Goal: Register for event/course

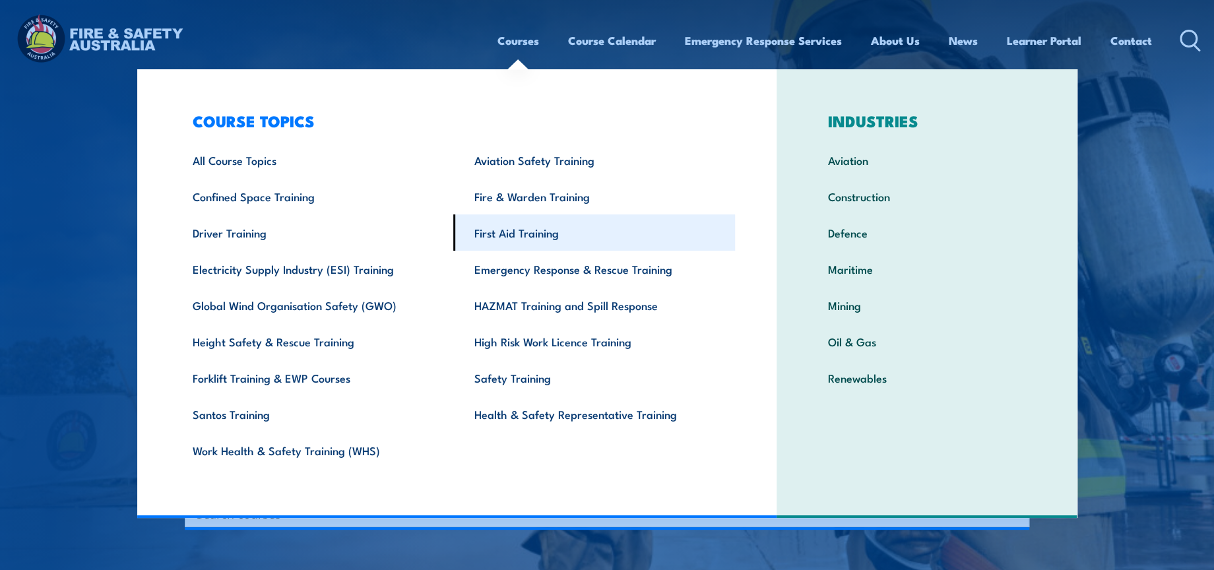
click at [521, 242] on link "First Aid Training" at bounding box center [594, 233] width 282 height 36
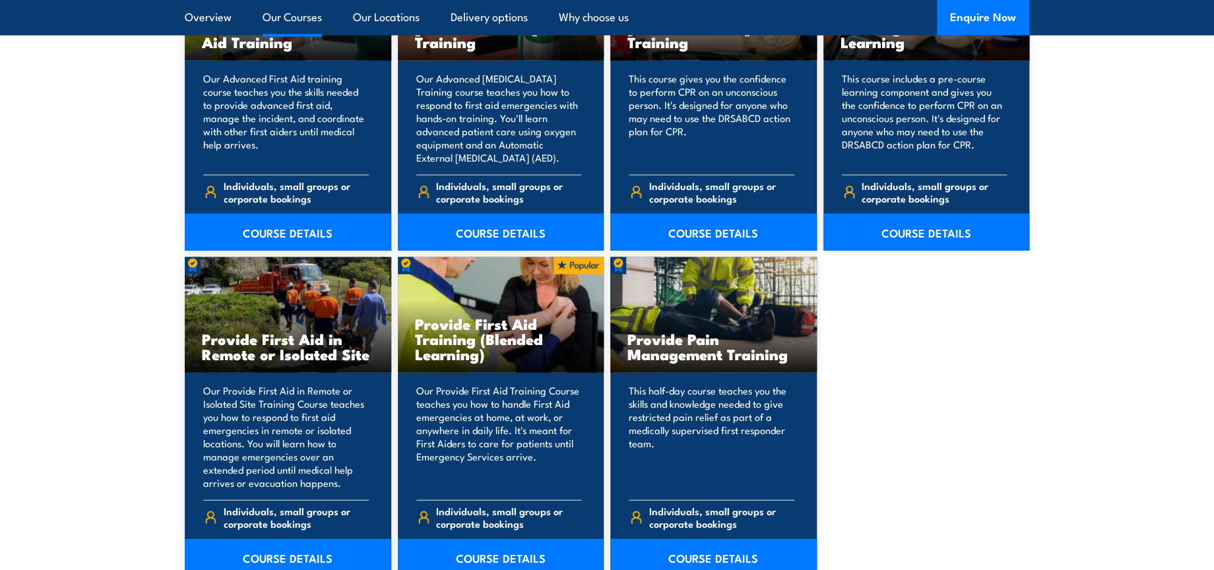
scroll to position [1980, 0]
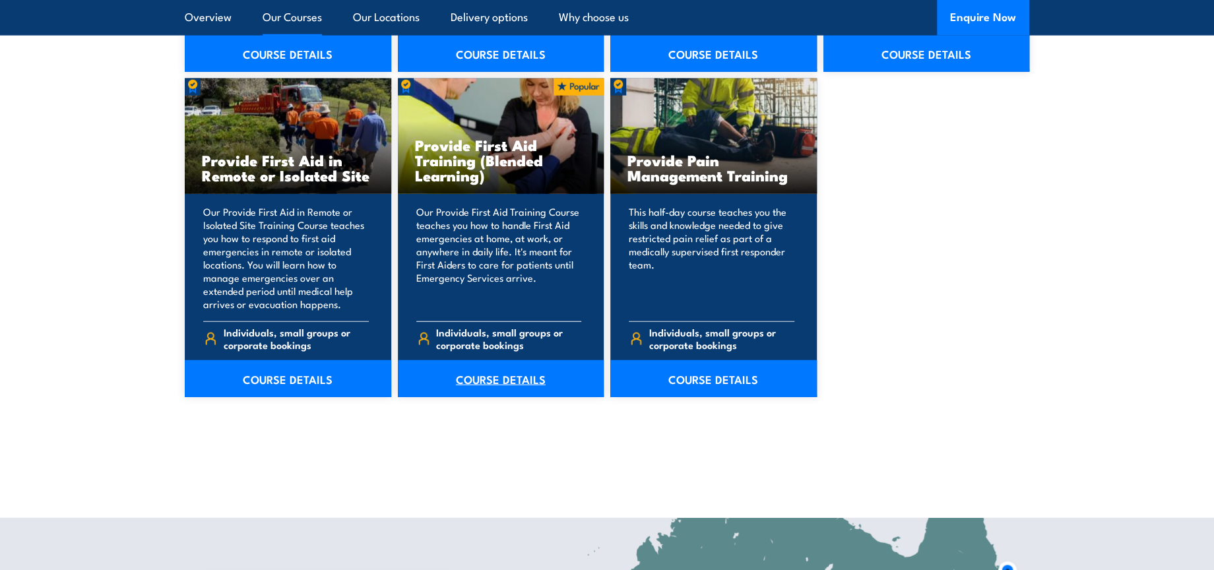
click at [509, 377] on link "COURSE DETAILS" at bounding box center [501, 378] width 207 height 37
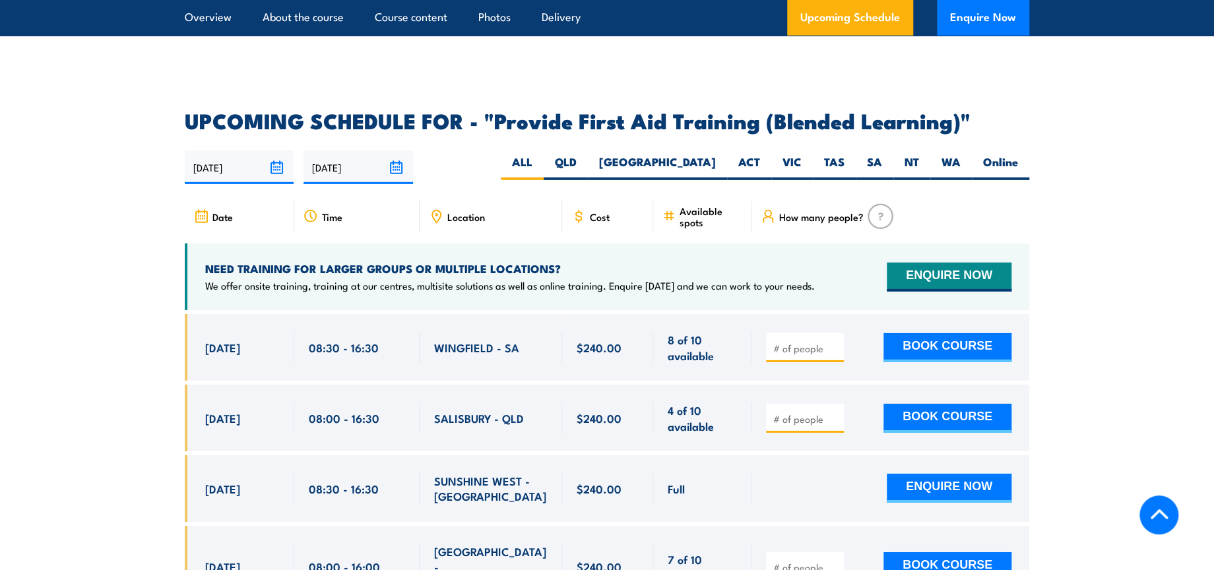
scroll to position [2493, 0]
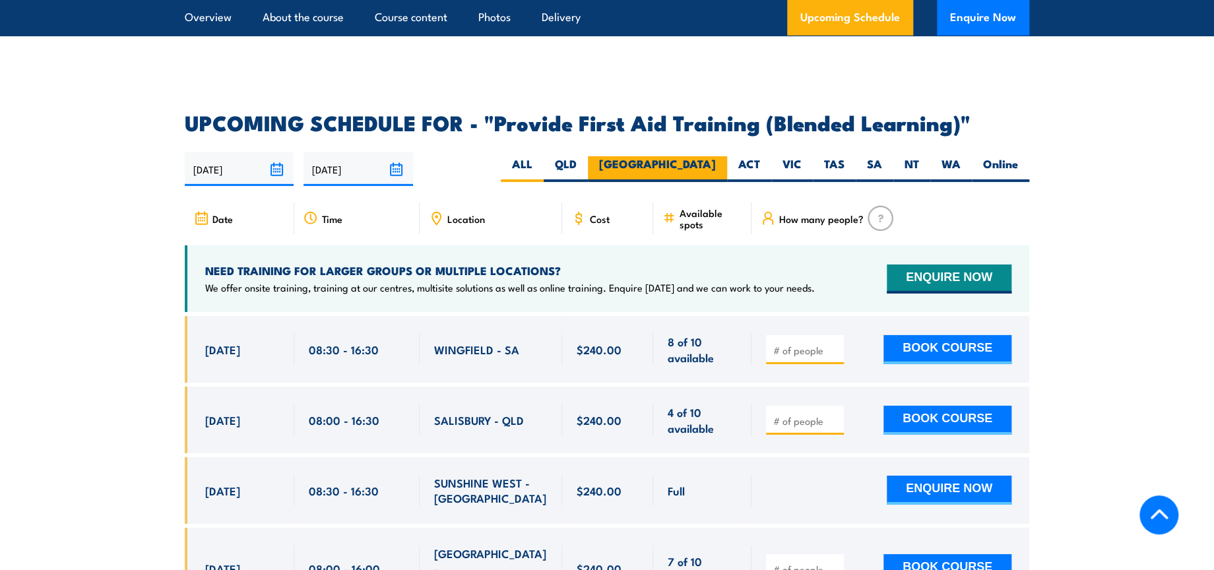
click at [700, 178] on label "[GEOGRAPHIC_DATA]" at bounding box center [657, 169] width 139 height 26
click at [716, 165] on input "[GEOGRAPHIC_DATA]" at bounding box center [720, 160] width 9 height 9
radio input "true"
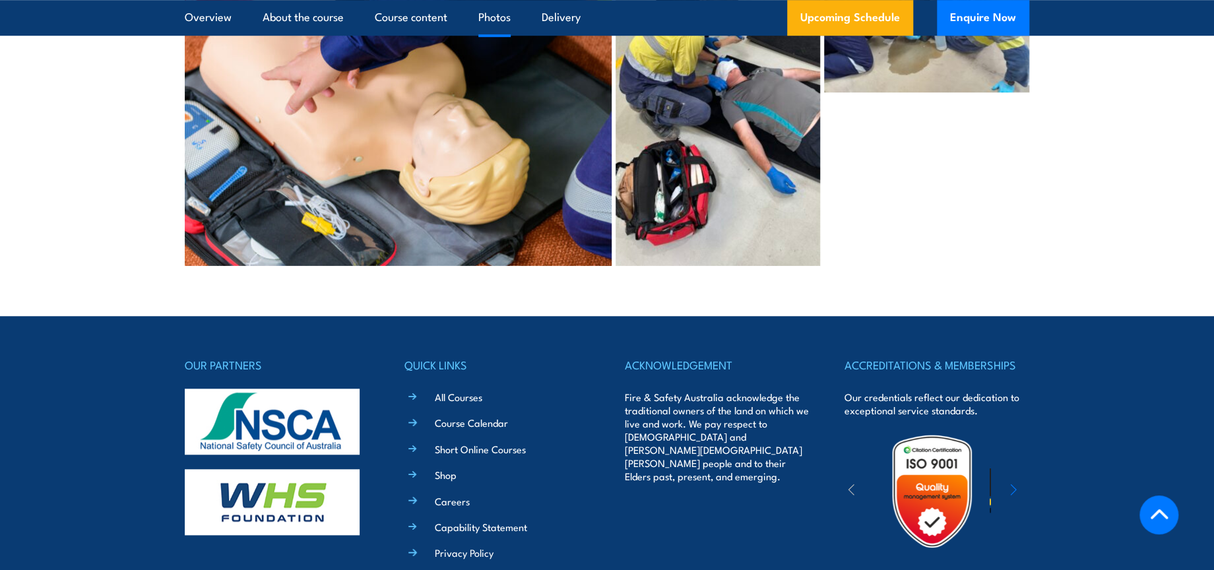
scroll to position [3788, 0]
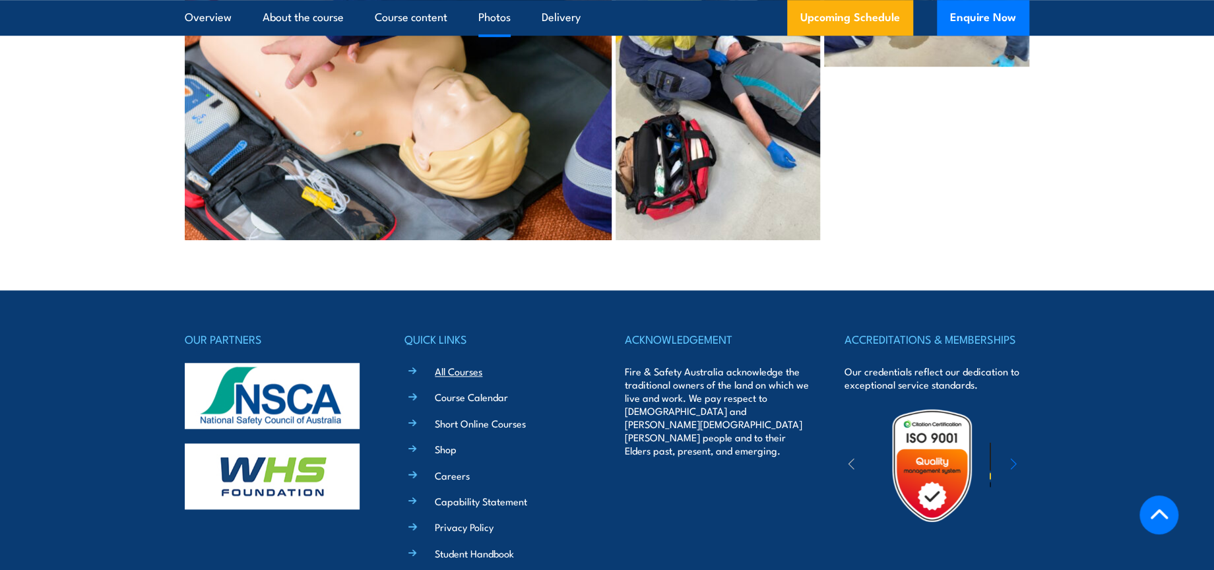
click at [467, 364] on link "All Courses" at bounding box center [459, 371] width 48 height 14
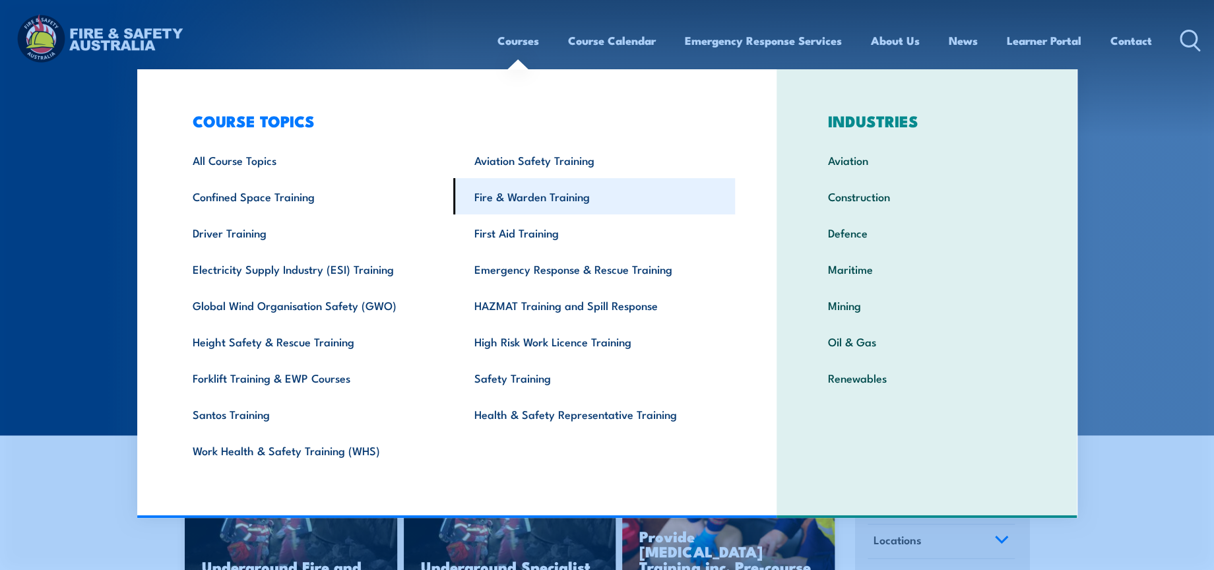
click at [513, 190] on link "Fire & Warden Training" at bounding box center [594, 196] width 282 height 36
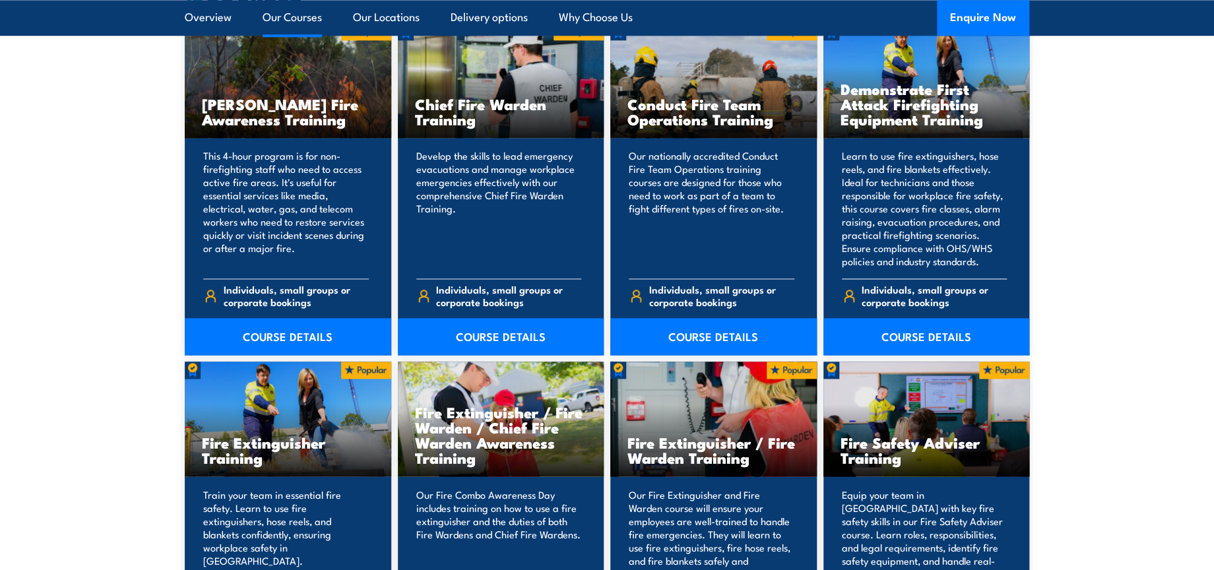
scroll to position [1320, 0]
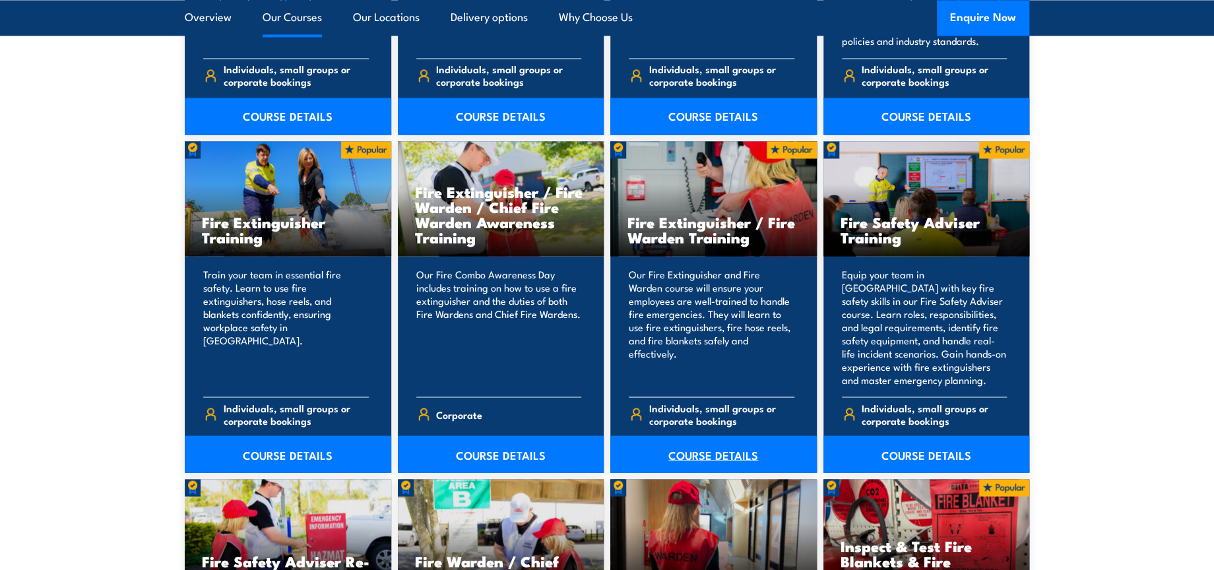
click at [740, 453] on link "COURSE DETAILS" at bounding box center [714, 454] width 207 height 37
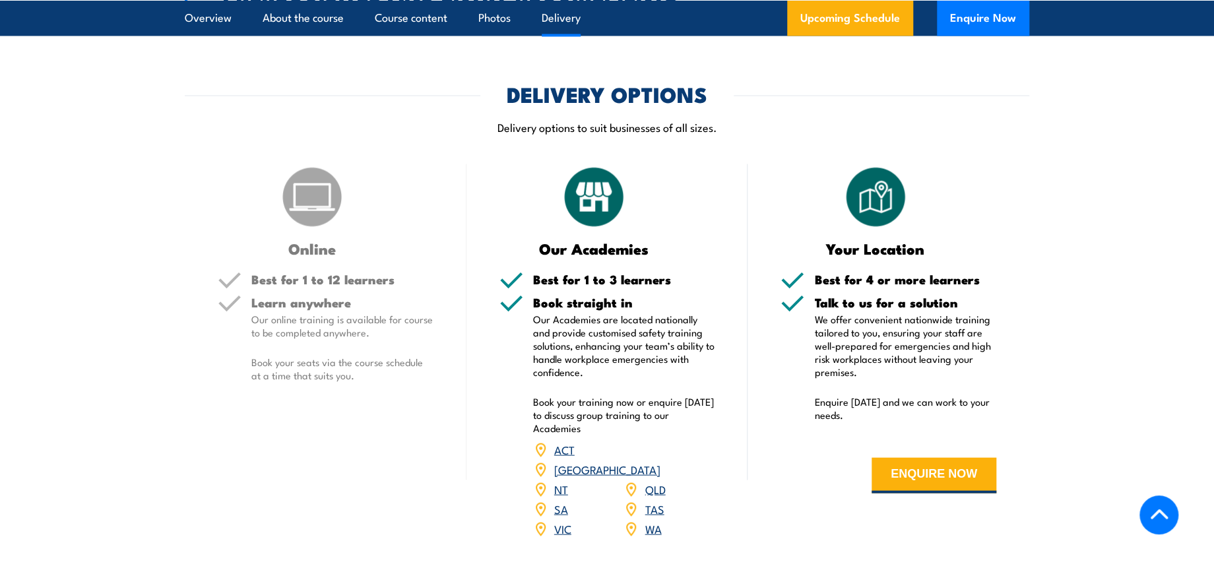
scroll to position [1833, 0]
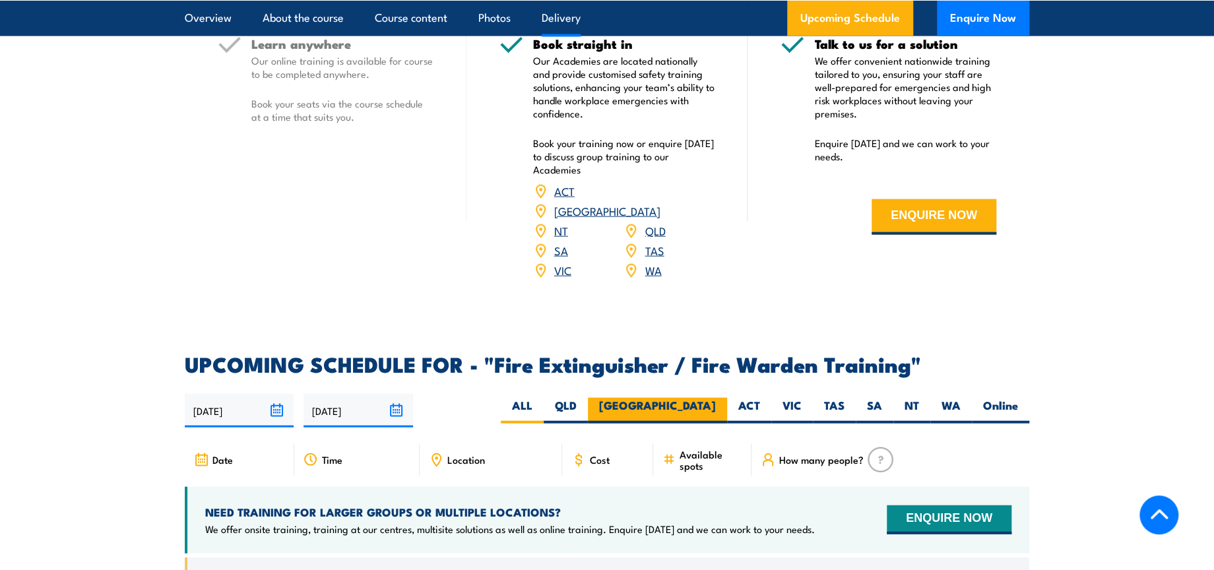
click at [698, 398] on label "NSW" at bounding box center [657, 411] width 139 height 26
click at [716, 398] on input "NSW" at bounding box center [720, 402] width 9 height 9
radio input "true"
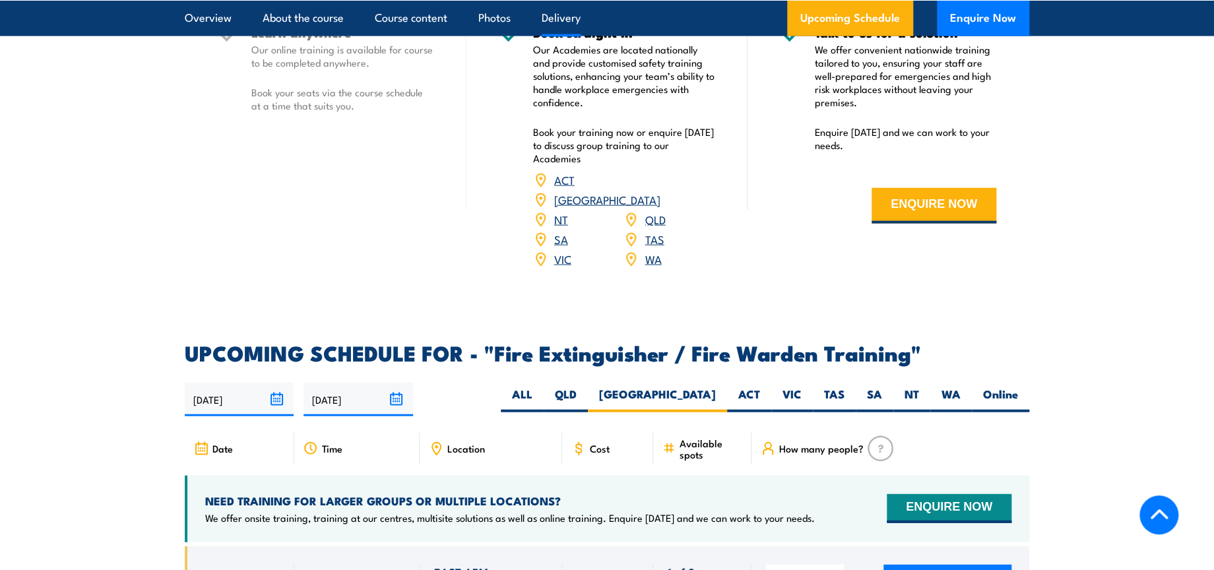
scroll to position [2127, 0]
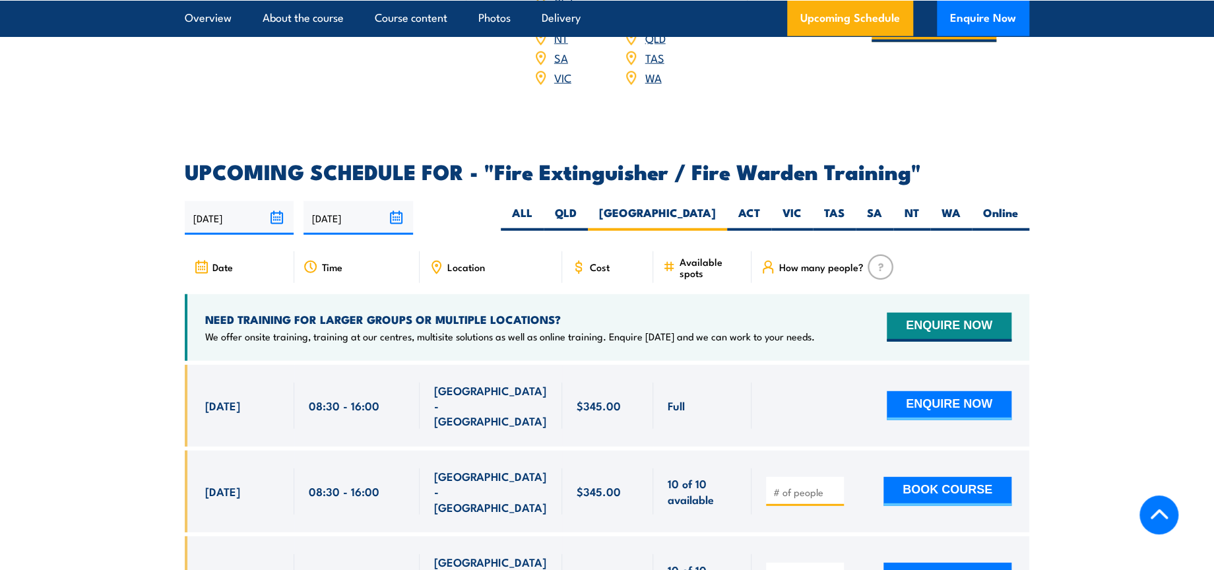
scroll to position [2020, 0]
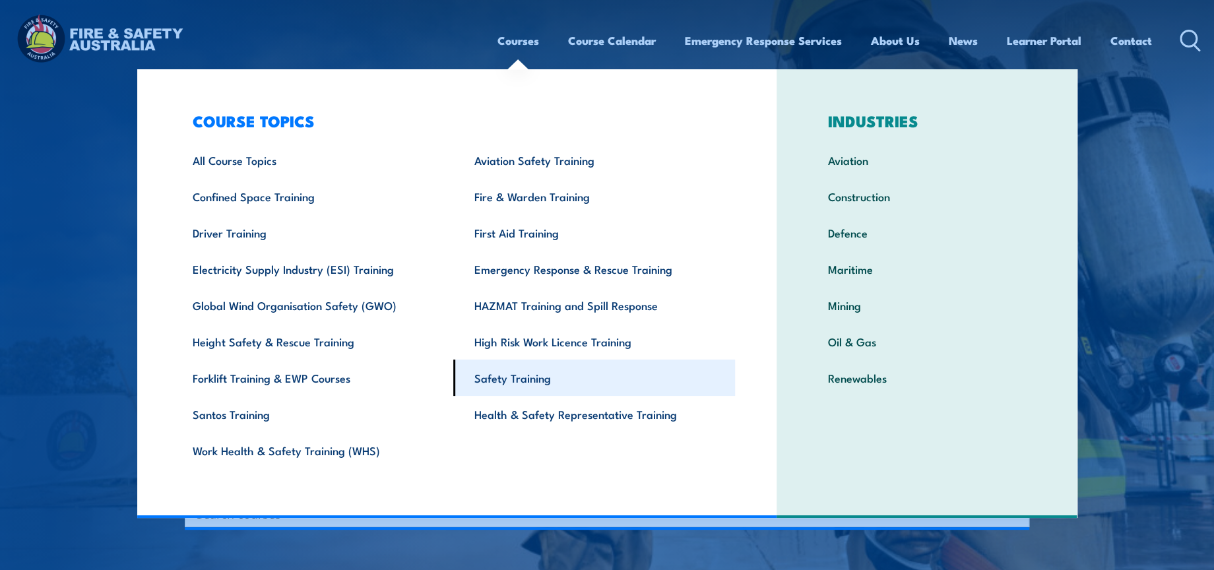
click at [541, 378] on link "Safety Training" at bounding box center [594, 378] width 282 height 36
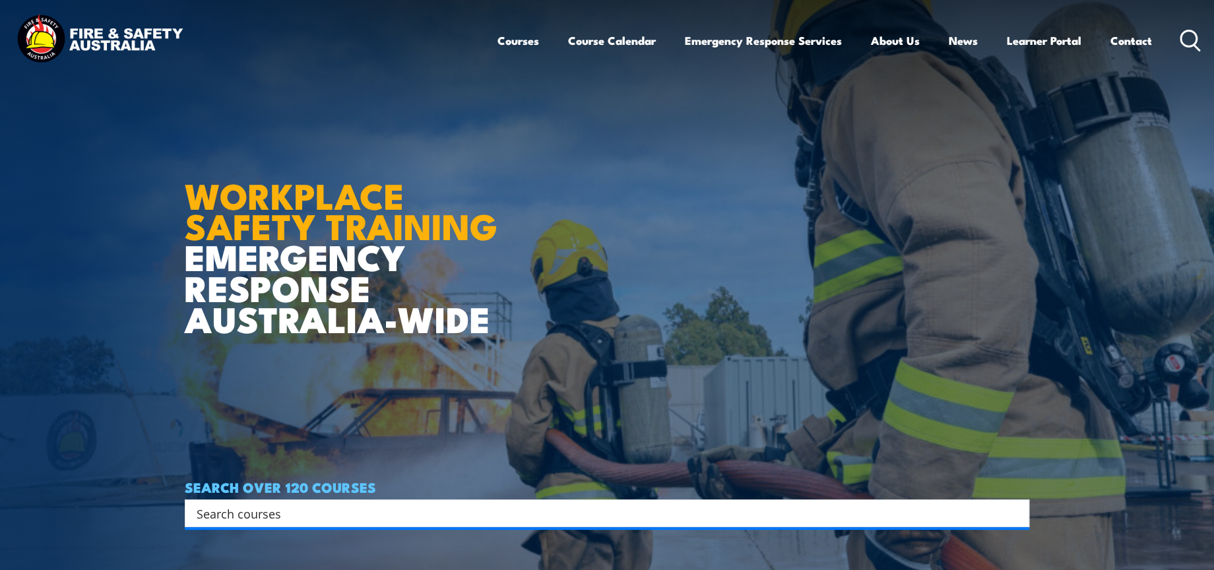
scroll to position [438, 0]
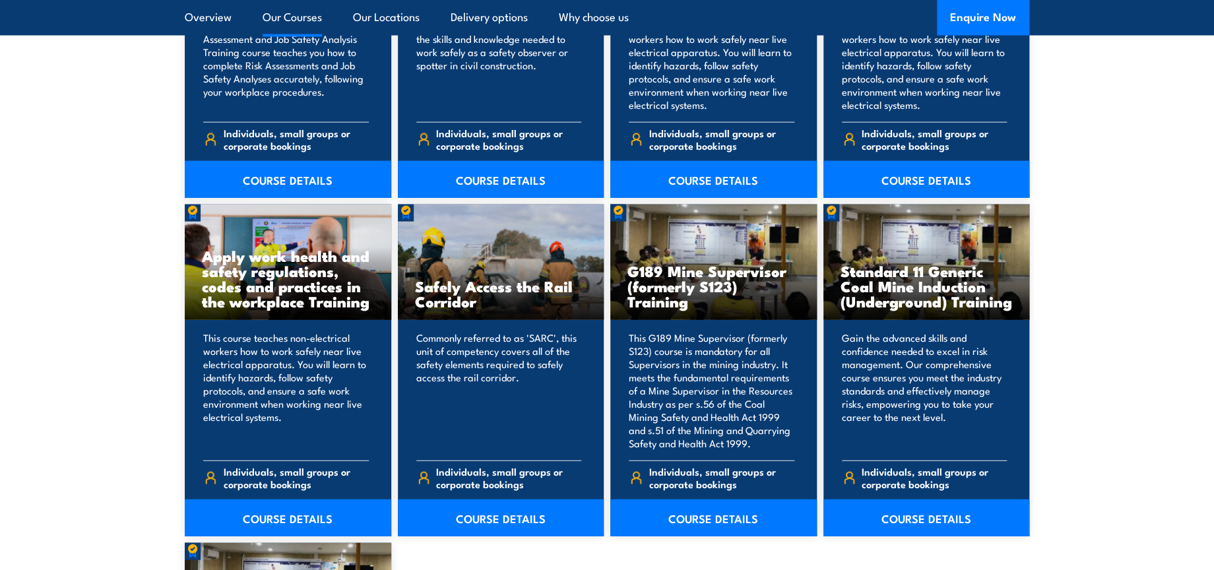
scroll to position [1467, 0]
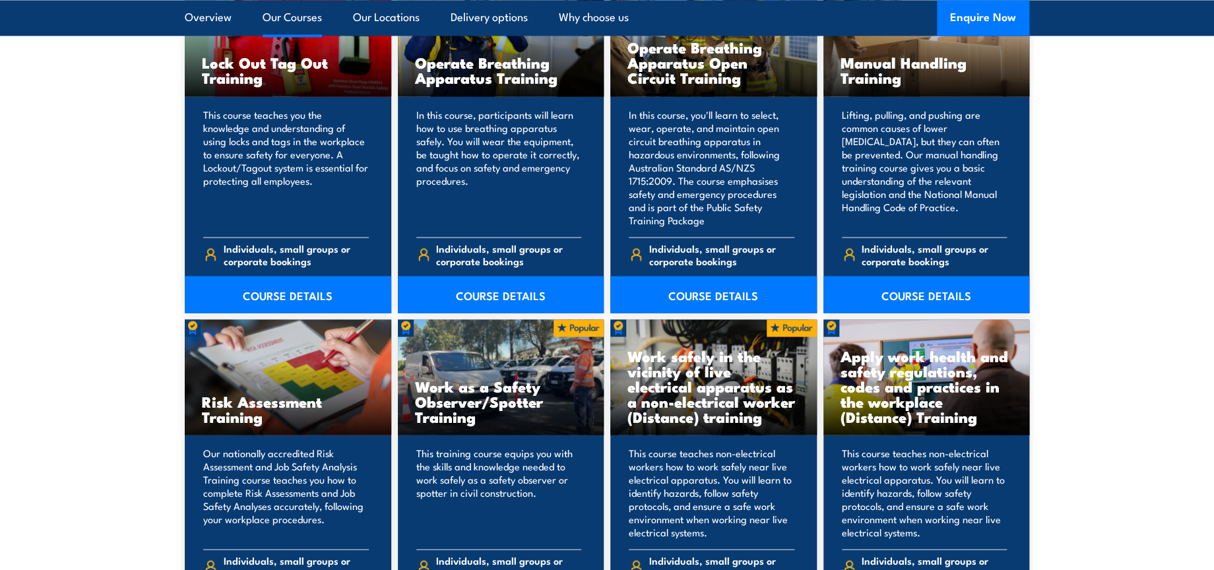
click at [312, 21] on link "Our Courses" at bounding box center [292, 17] width 59 height 35
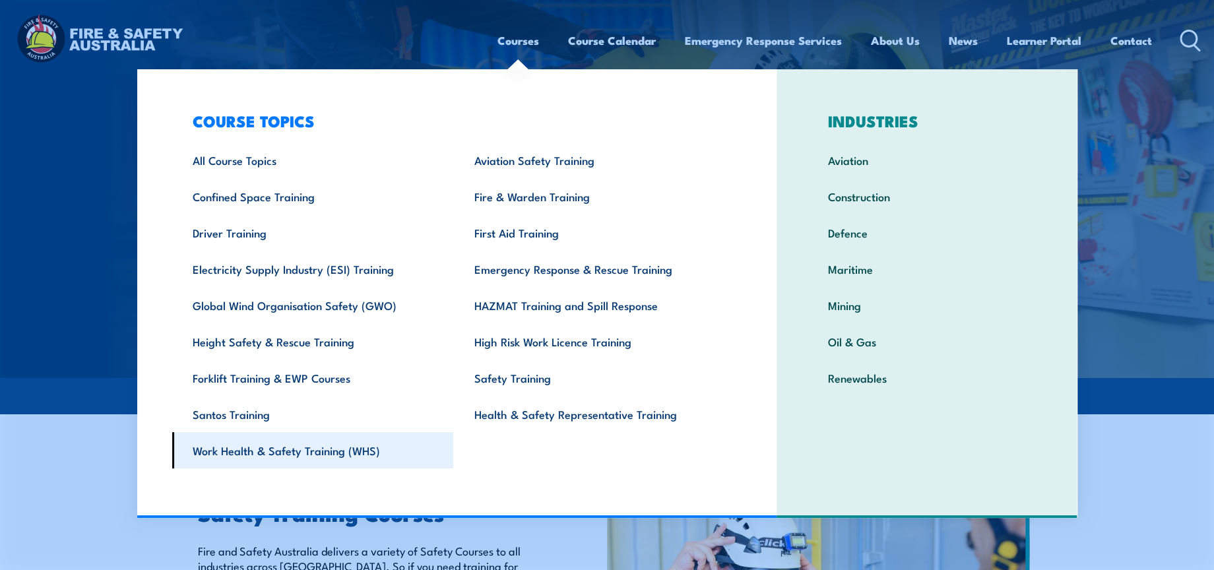
click at [312, 449] on link "Work Health & Safety Training (WHS)" at bounding box center [313, 450] width 282 height 36
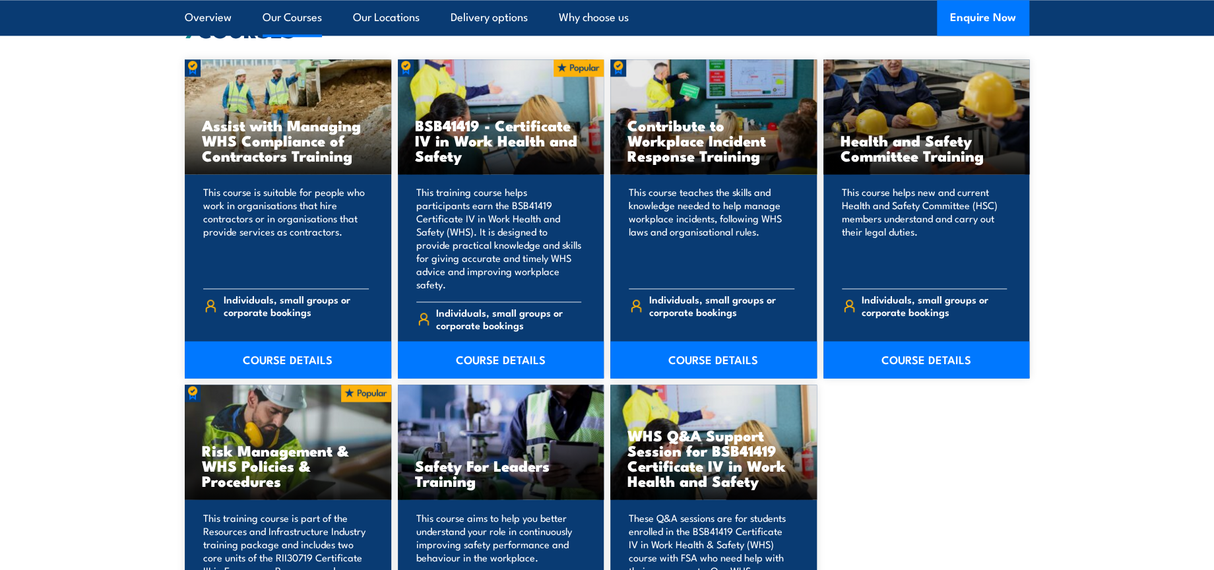
scroll to position [1100, 0]
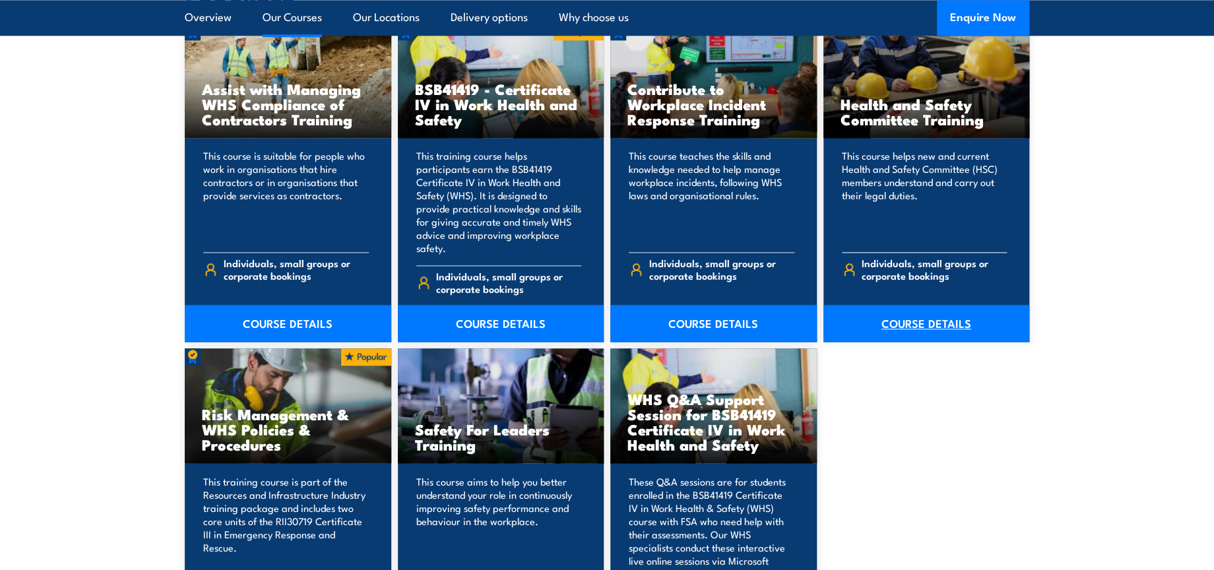
click at [923, 309] on link "COURSE DETAILS" at bounding box center [927, 323] width 207 height 37
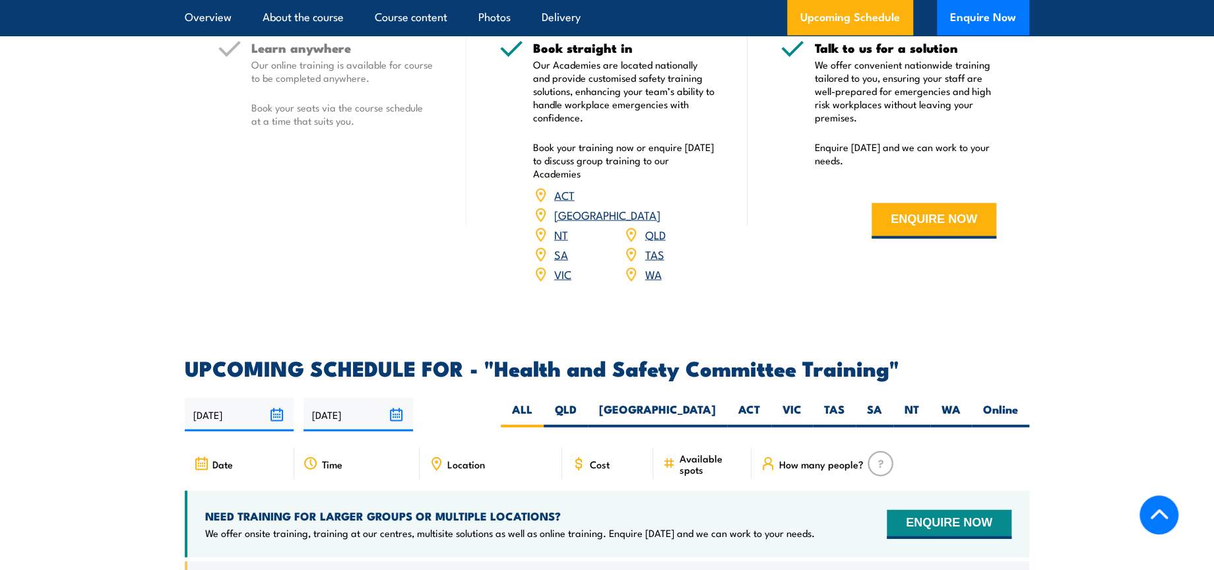
scroll to position [1980, 0]
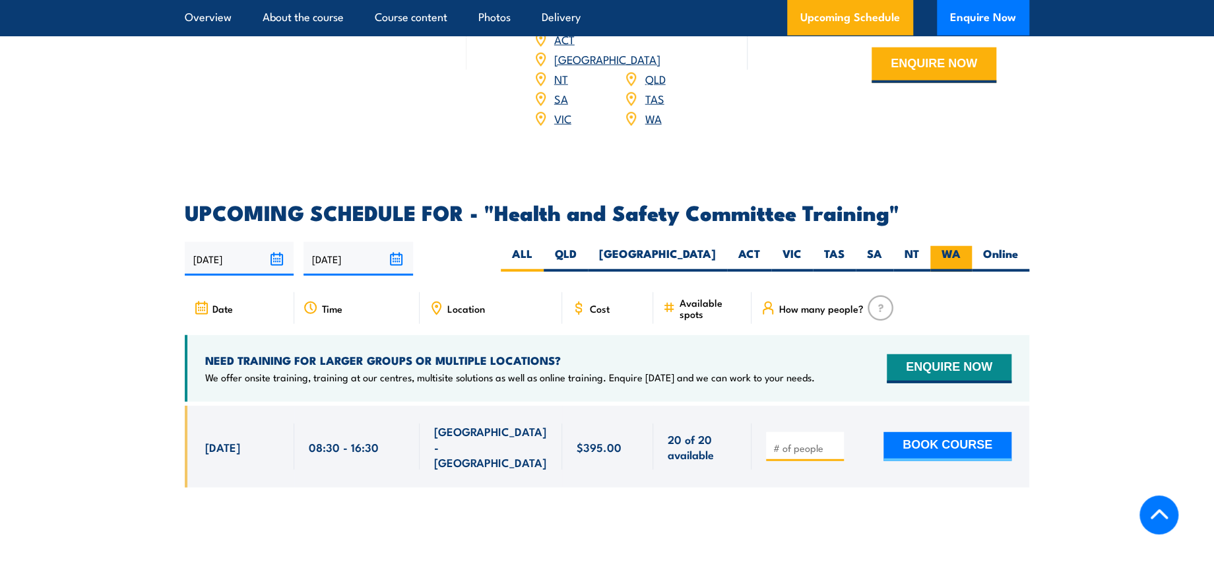
click at [955, 246] on label "WA" at bounding box center [952, 259] width 42 height 26
click at [961, 246] on input "WA" at bounding box center [965, 250] width 9 height 9
radio input "true"
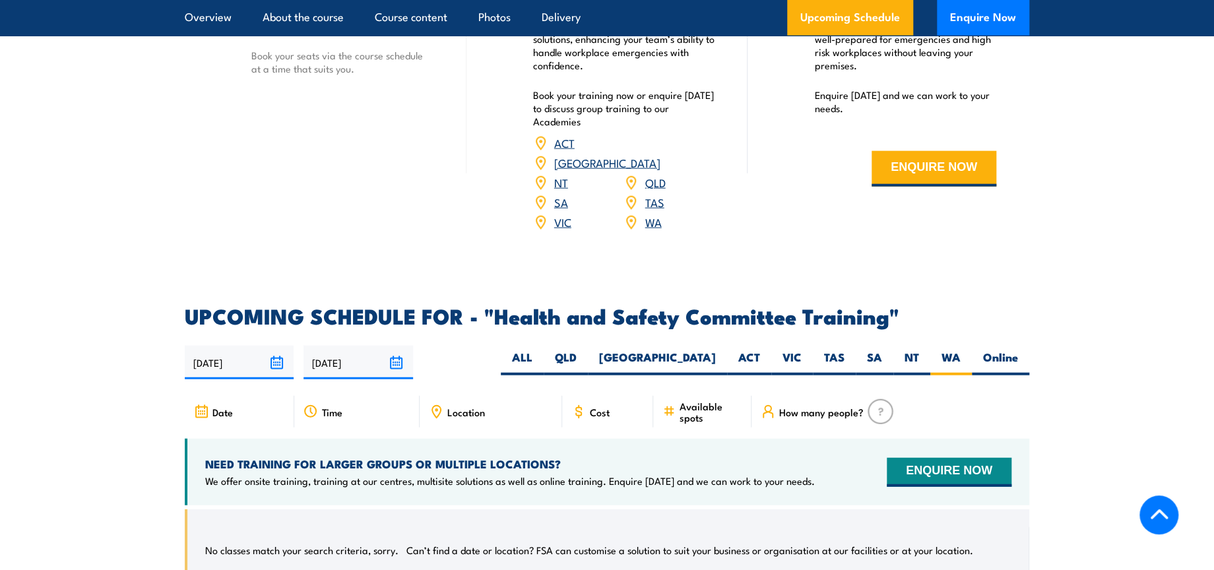
scroll to position [2053, 0]
